Goal: Task Accomplishment & Management: Complete application form

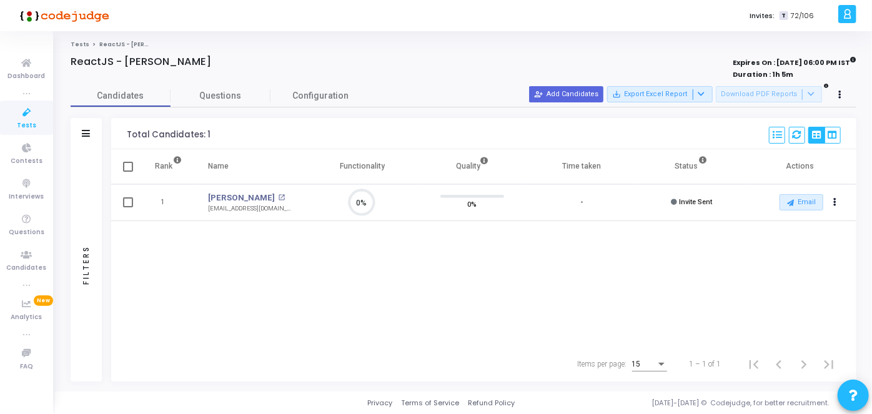
scroll to position [26, 31]
drag, startPoint x: 841, startPoint y: 200, endPoint x: 322, endPoint y: 203, distance: 519.2
click at [322, 203] on tr "1 [PERSON_NAME] open_in_new [EMAIL_ADDRESS][DOMAIN_NAME] 0% 0% - Invite Sent Em…" at bounding box center [483, 202] width 745 height 37
click at [22, 116] on icon at bounding box center [27, 113] width 26 height 16
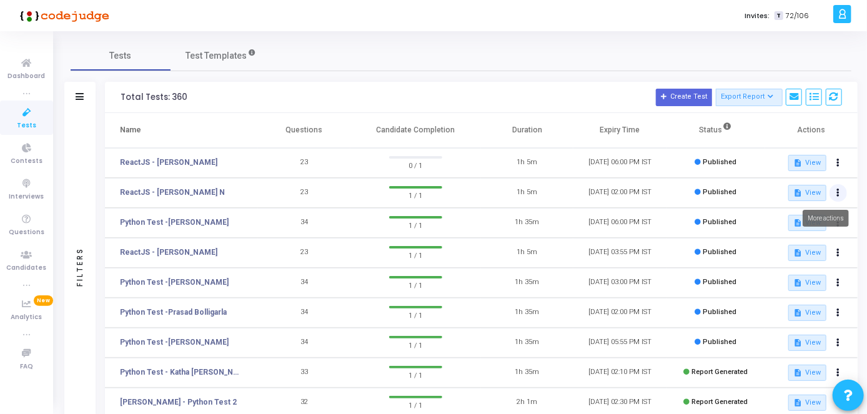
click at [840, 192] on button at bounding box center [838, 192] width 17 height 17
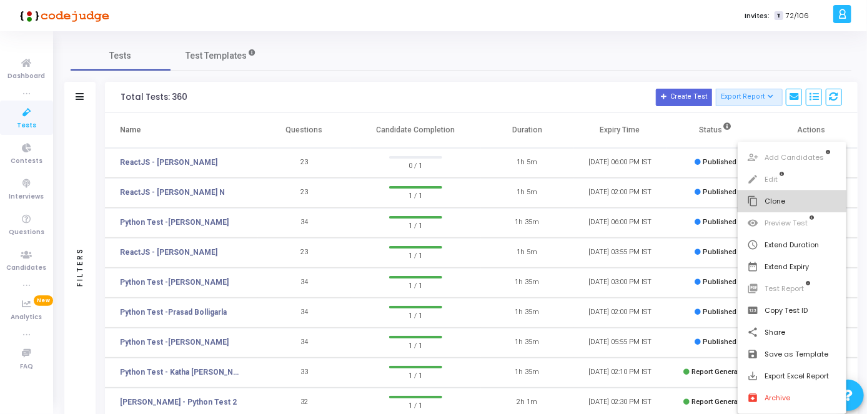
click at [790, 210] on button "content_copy Clone" at bounding box center [792, 202] width 109 height 22
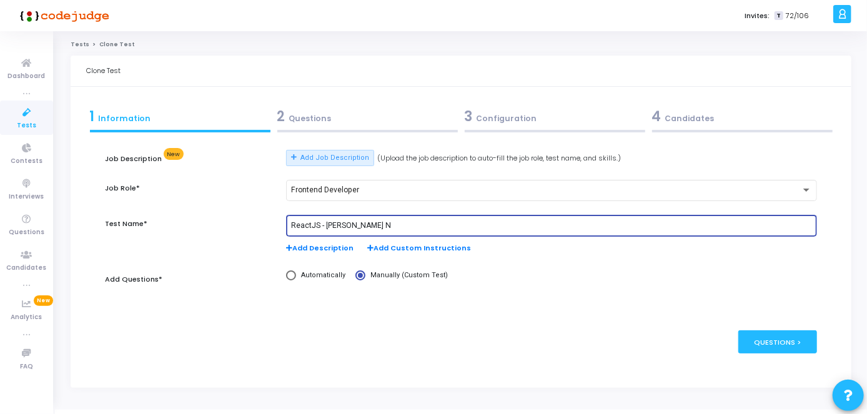
drag, startPoint x: 365, startPoint y: 224, endPoint x: 326, endPoint y: 229, distance: 39.1
click at [326, 229] on input "ReactJS - [PERSON_NAME] N" at bounding box center [551, 226] width 521 height 9
paste input "[PERSON_NAME]"
type input "ReactJS - [PERSON_NAME]"
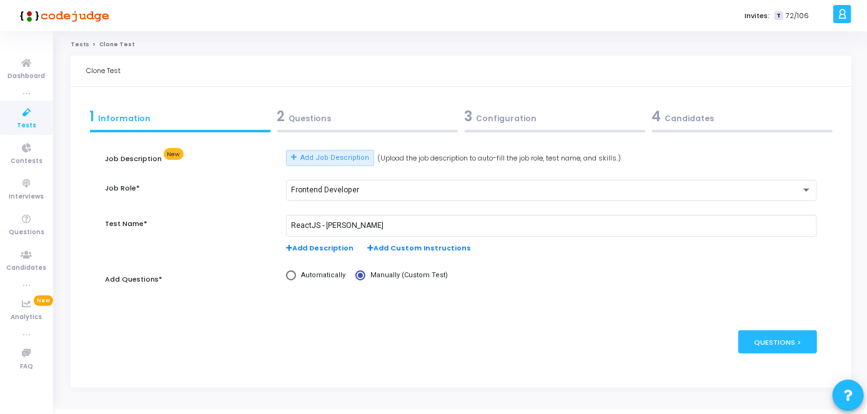
click at [401, 124] on div "2 Questions" at bounding box center [367, 116] width 181 height 21
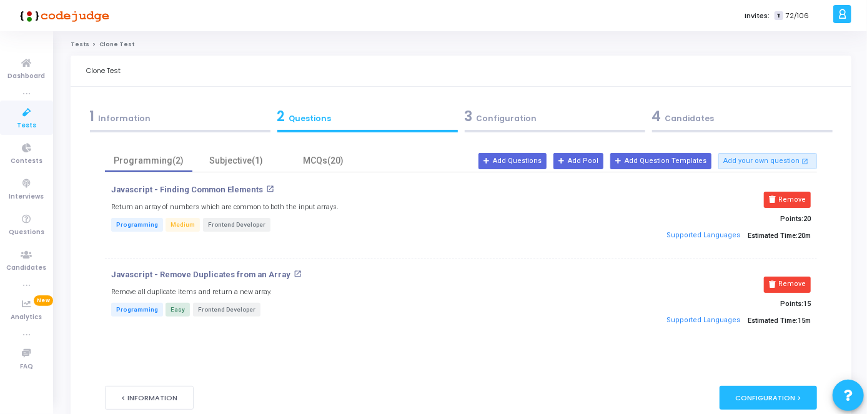
click at [521, 111] on div "3 Configuration" at bounding box center [555, 116] width 181 height 21
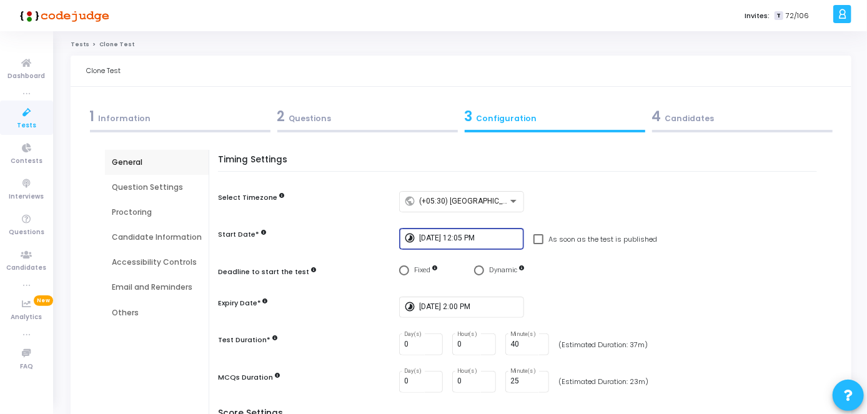
click at [490, 236] on input "[DATE] 12:05 PM" at bounding box center [469, 238] width 100 height 9
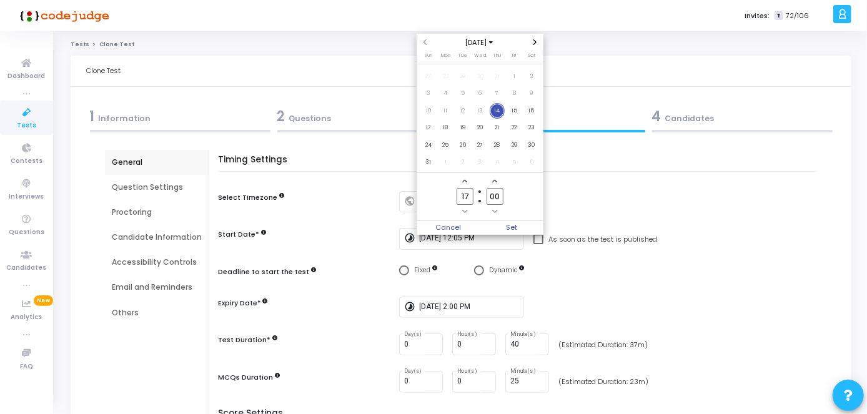
click at [502, 195] on input "00" at bounding box center [495, 196] width 16 height 17
type input "07"
click at [510, 232] on span "Set" at bounding box center [512, 228] width 64 height 14
type input "[DATE] 5:07 PM"
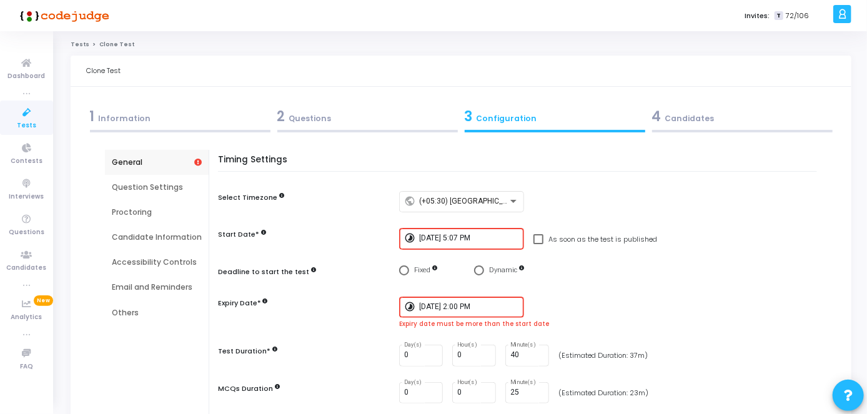
click at [458, 304] on input "[DATE] 2:00 PM" at bounding box center [469, 307] width 100 height 9
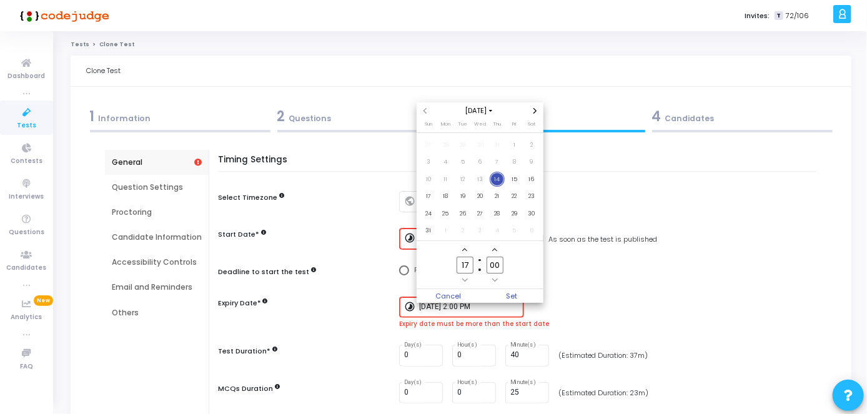
click at [469, 261] on input "17" at bounding box center [465, 265] width 16 height 17
type input "19"
click at [516, 296] on span "Set" at bounding box center [512, 296] width 64 height 14
type input "[DATE] 7:00 PM"
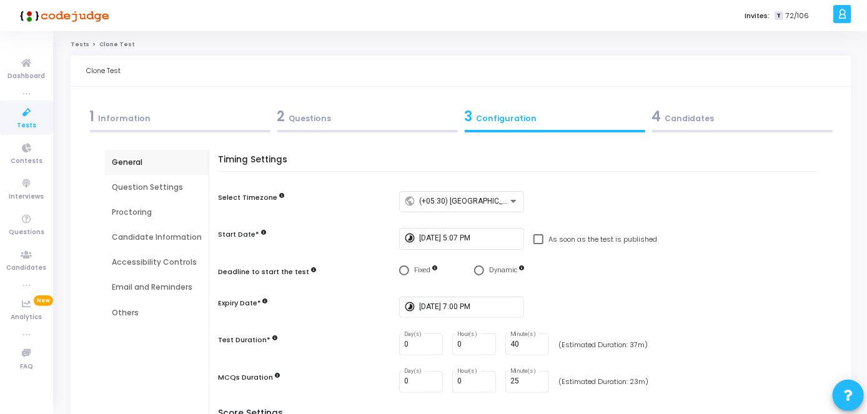
click at [670, 128] on div "4 Candidates" at bounding box center [742, 119] width 187 height 34
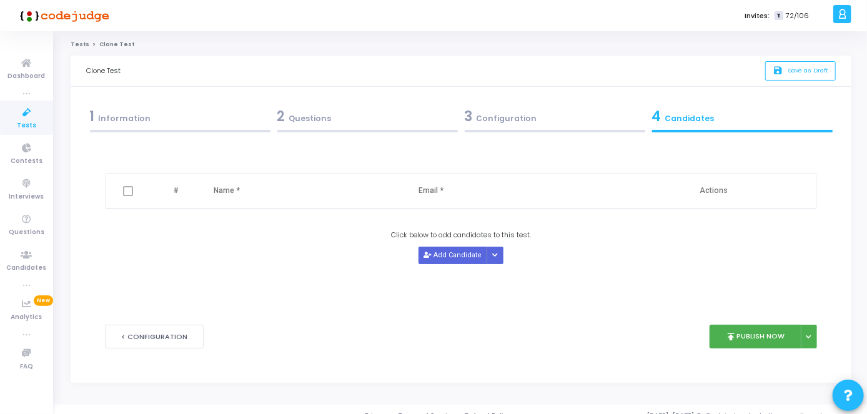
click at [446, 264] on div "Delete # Name * Email * Actions Click below to add candidates to this test. Add…" at bounding box center [461, 228] width 712 height 156
click at [422, 256] on button "Add Candidate" at bounding box center [453, 255] width 69 height 17
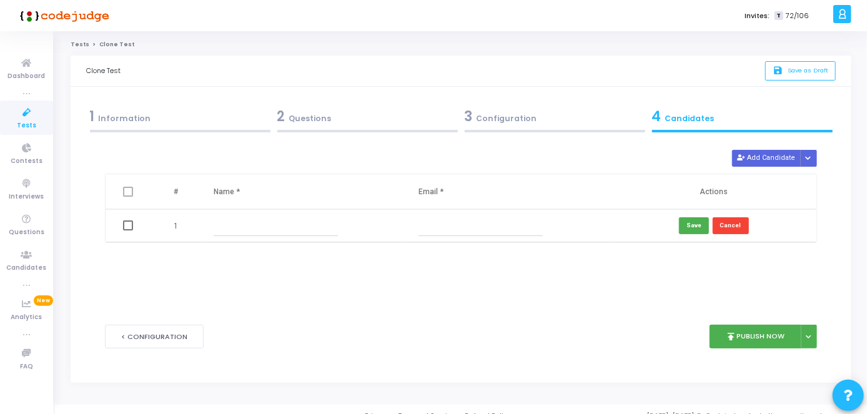
click at [332, 228] on input "text" at bounding box center [276, 226] width 124 height 21
paste input "[PERSON_NAME]"
type input "[PERSON_NAME]"
click at [461, 227] on input "text" at bounding box center [481, 226] width 124 height 21
paste input "[EMAIL_ADDRESS][DOMAIN_NAME]"
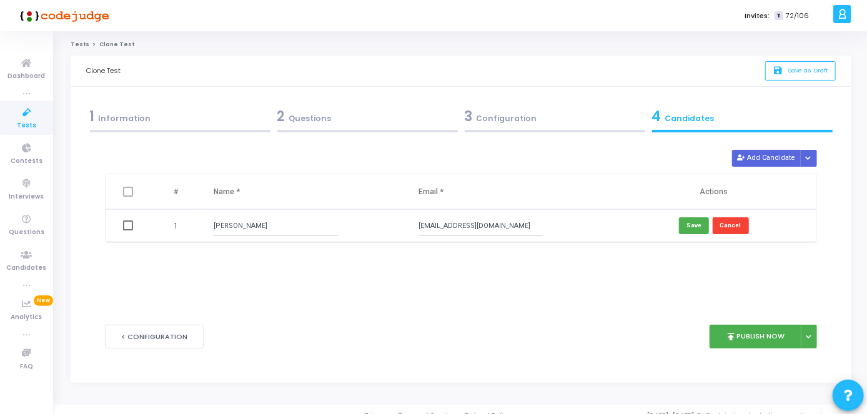
type input "[EMAIL_ADDRESS][DOMAIN_NAME]"
click at [529, 109] on div "3 Configuration" at bounding box center [555, 116] width 181 height 21
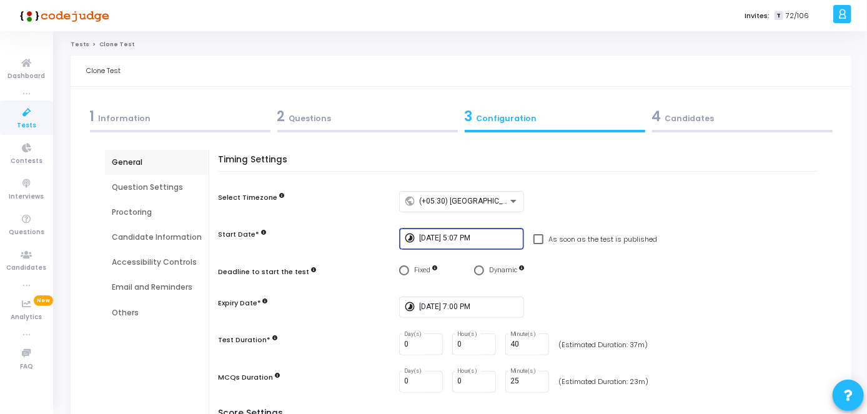
click at [476, 239] on input "[DATE] 5:07 PM" at bounding box center [469, 238] width 100 height 9
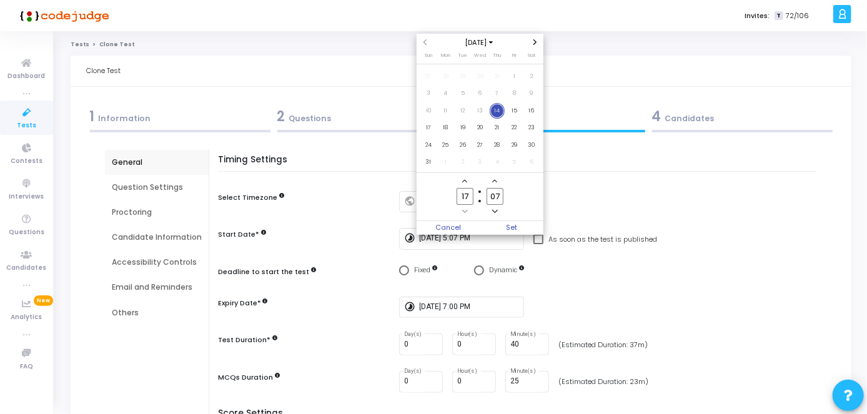
click at [503, 194] on label "07 Minute" at bounding box center [495, 196] width 30 height 17
click at [503, 194] on input "07" at bounding box center [495, 196] width 16 height 17
type input "0"
type input "15"
click at [505, 229] on span "Set" at bounding box center [512, 228] width 64 height 14
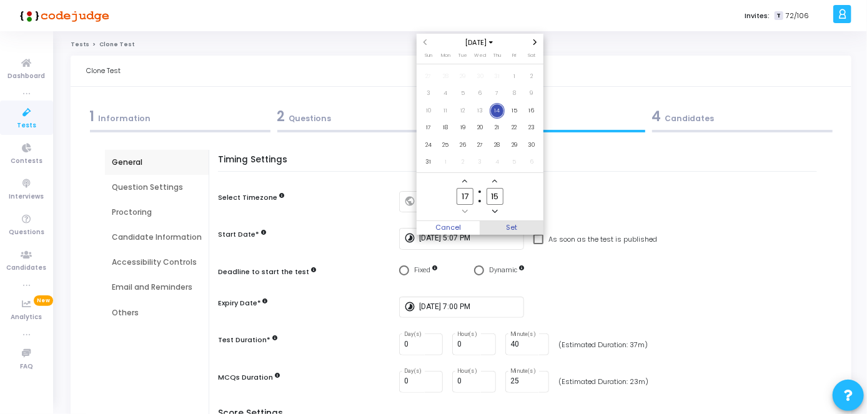
type input "[DATE] 5:15 PM"
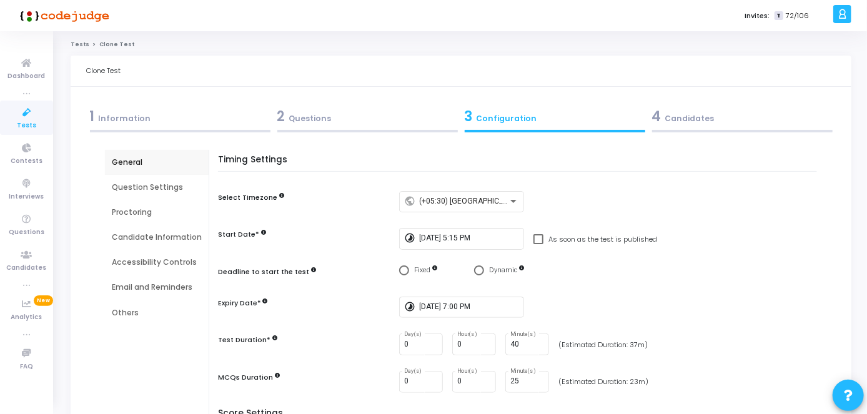
click at [690, 115] on div "4 Candidates" at bounding box center [742, 116] width 181 height 21
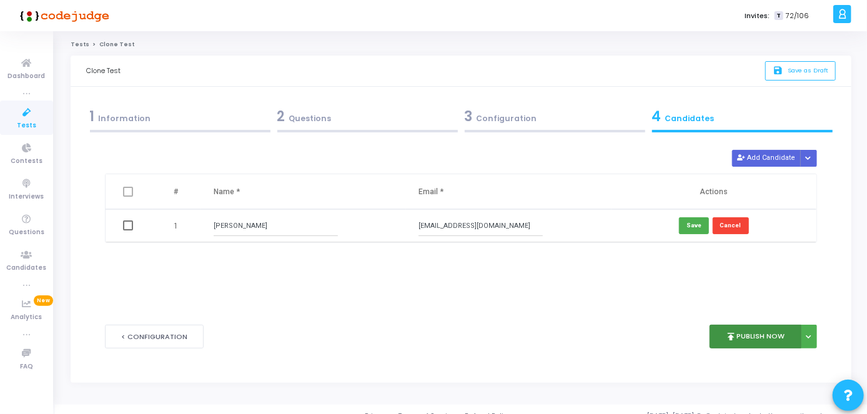
click at [763, 337] on button "publish Publish Now" at bounding box center [756, 337] width 92 height 24
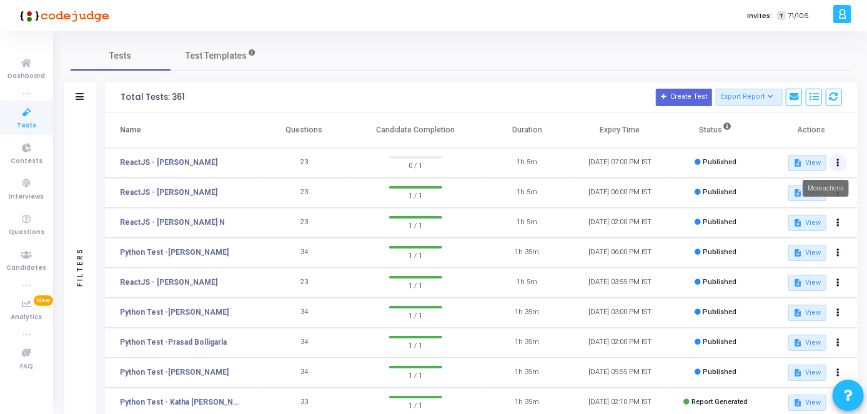
click at [843, 165] on button at bounding box center [838, 162] width 17 height 17
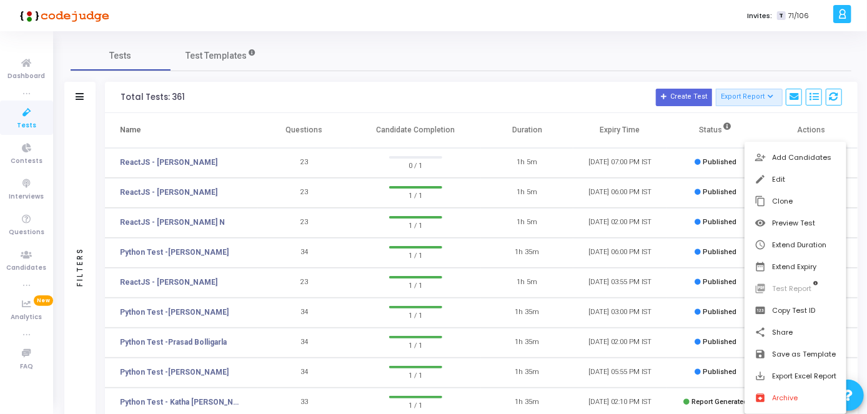
click at [190, 163] on div at bounding box center [433, 207] width 867 height 414
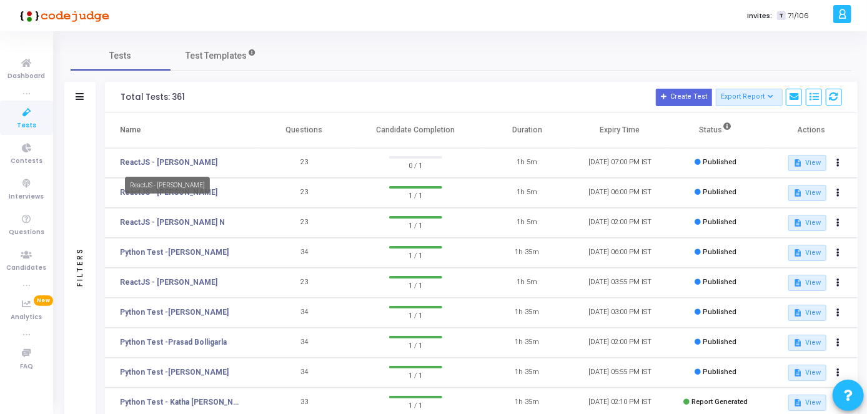
click at [190, 163] on link "ReactJS - [PERSON_NAME]" at bounding box center [168, 162] width 97 height 11
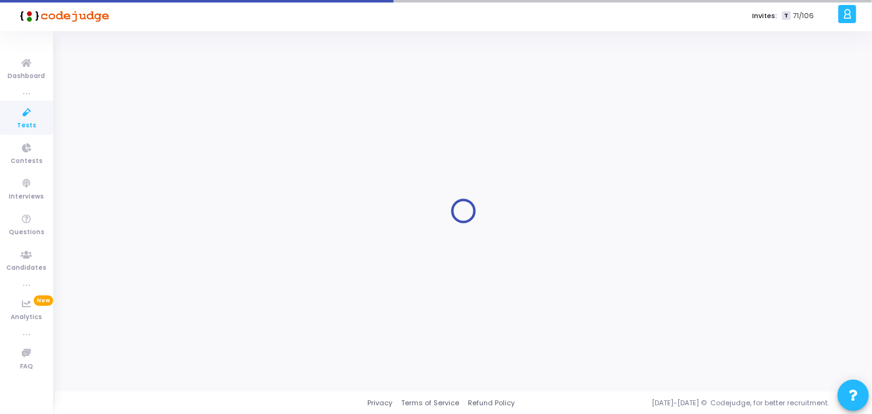
click at [190, 163] on div at bounding box center [464, 212] width 786 height 342
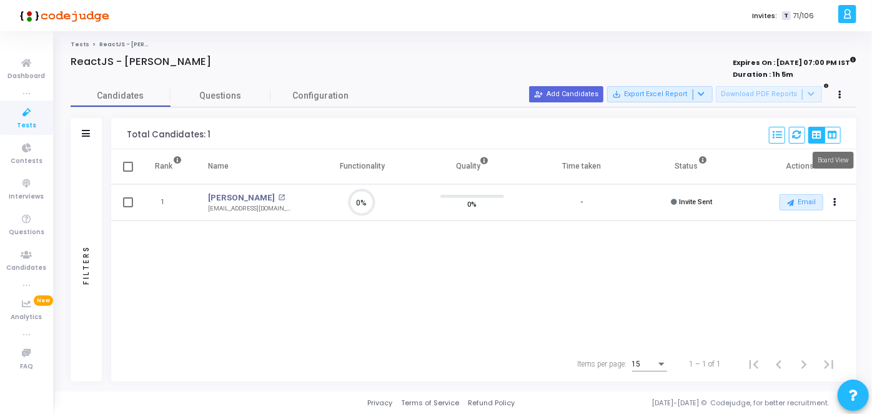
scroll to position [5, 6]
click at [812, 205] on button "Email" at bounding box center [802, 202] width 44 height 16
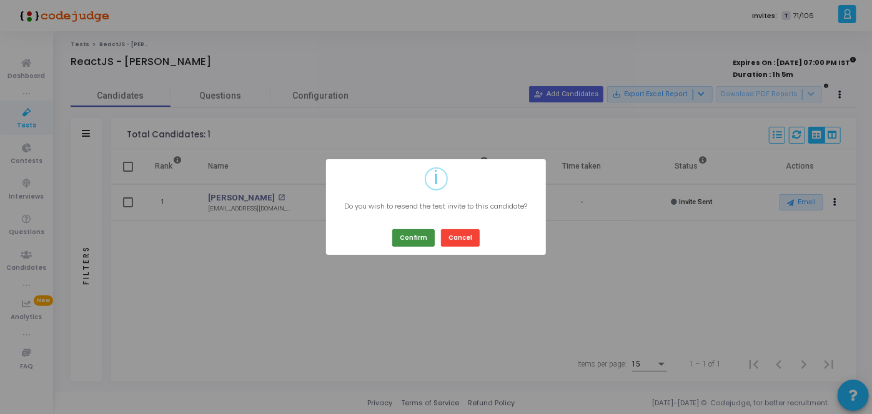
click at [416, 236] on button "Confirm" at bounding box center [413, 237] width 42 height 17
